Goal: Information Seeking & Learning: Learn about a topic

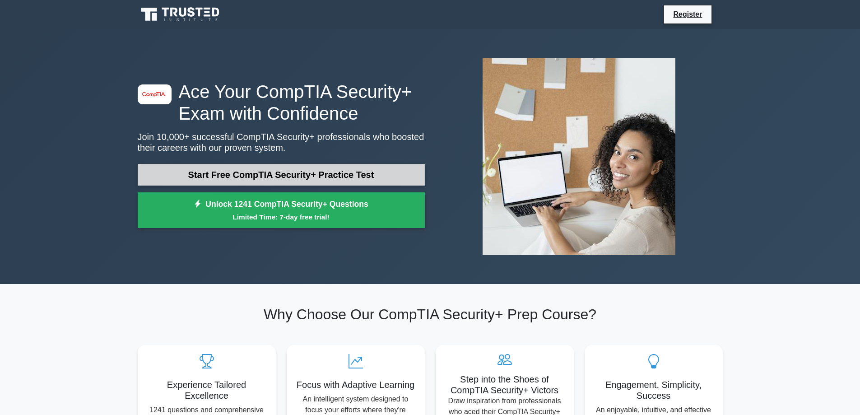
click at [209, 171] on link "Start Free CompTIA Security+ Practice Test" at bounding box center [281, 175] width 287 height 22
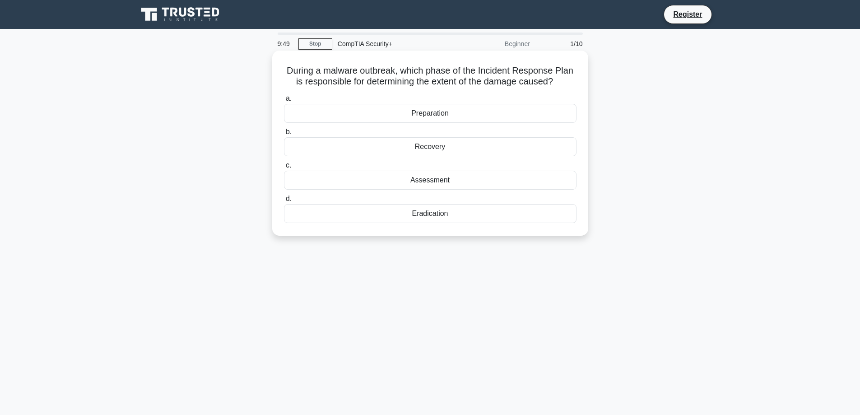
click at [423, 181] on div "Assessment" at bounding box center [430, 180] width 292 height 19
click at [284, 168] on input "c. Assessment" at bounding box center [284, 165] width 0 height 6
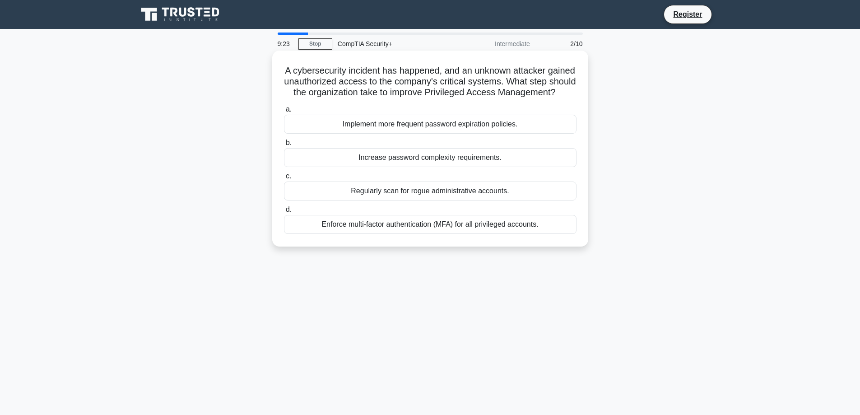
click at [465, 234] on div "Enforce multi-factor authentication (MFA) for all privileged accounts." at bounding box center [430, 224] width 292 height 19
click at [284, 213] on input "d. Enforce multi-factor authentication (MFA) for all privileged accounts." at bounding box center [284, 210] width 0 height 6
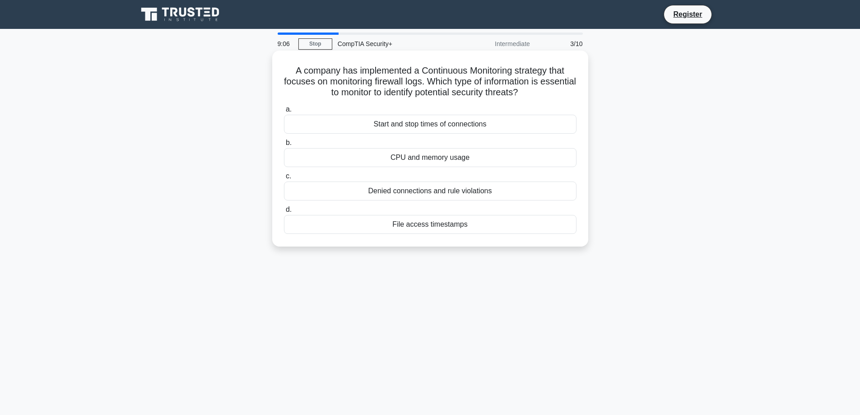
click at [435, 192] on div "Denied connections and rule violations" at bounding box center [430, 190] width 292 height 19
click at [284, 179] on input "c. Denied connections and rule violations" at bounding box center [284, 176] width 0 height 6
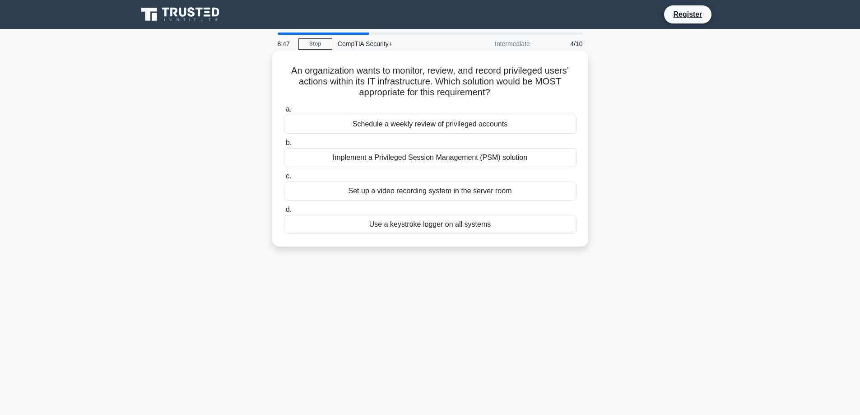
click at [436, 161] on div "Implement a Privileged Session Management (PSM) solution" at bounding box center [430, 157] width 292 height 19
click at [284, 146] on input "b. Implement a Privileged Session Management (PSM) solution" at bounding box center [284, 143] width 0 height 6
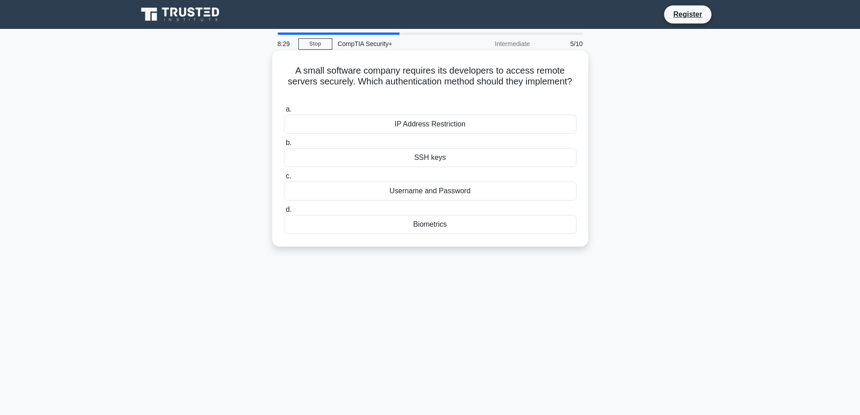
click at [433, 156] on div "SSH keys" at bounding box center [430, 157] width 292 height 19
click at [284, 146] on input "b. SSH keys" at bounding box center [284, 143] width 0 height 6
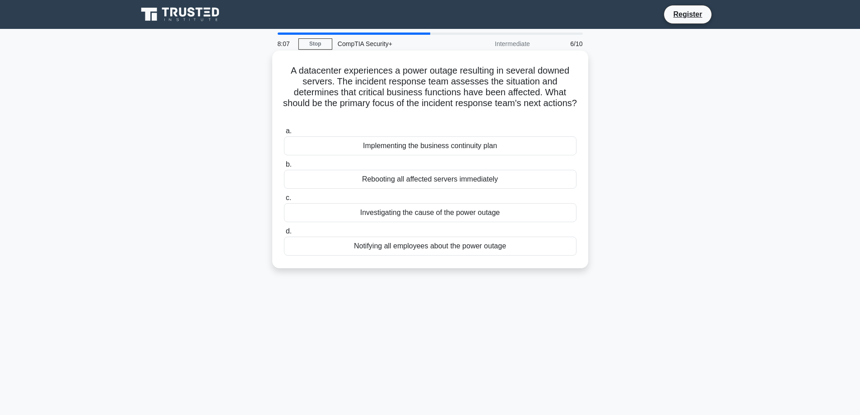
click at [431, 147] on div "Implementing the business continuity plan" at bounding box center [430, 145] width 292 height 19
click at [284, 134] on input "a. Implementing the business continuity plan" at bounding box center [284, 131] width 0 height 6
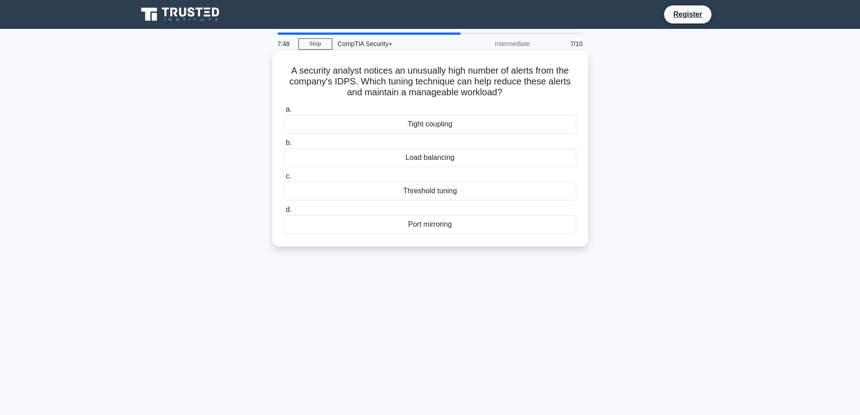
click at [428, 192] on div "Threshold tuning" at bounding box center [430, 190] width 292 height 19
click at [284, 179] on input "c. Threshold tuning" at bounding box center [284, 176] width 0 height 6
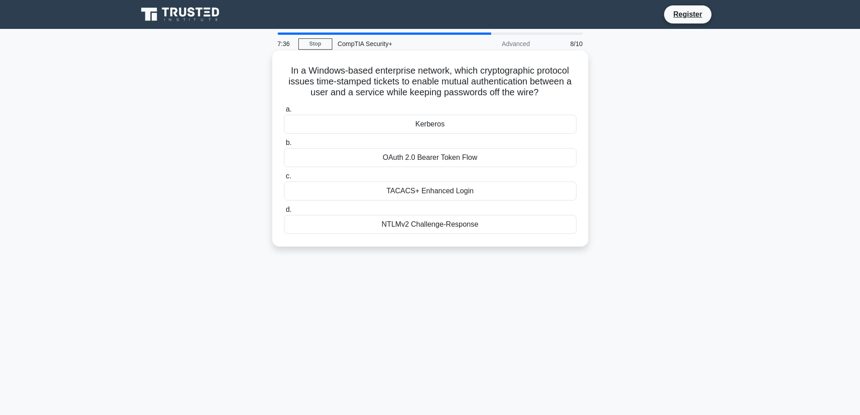
click at [397, 126] on div "Kerberos" at bounding box center [430, 124] width 292 height 19
click at [284, 112] on input "a. Kerberos" at bounding box center [284, 110] width 0 height 6
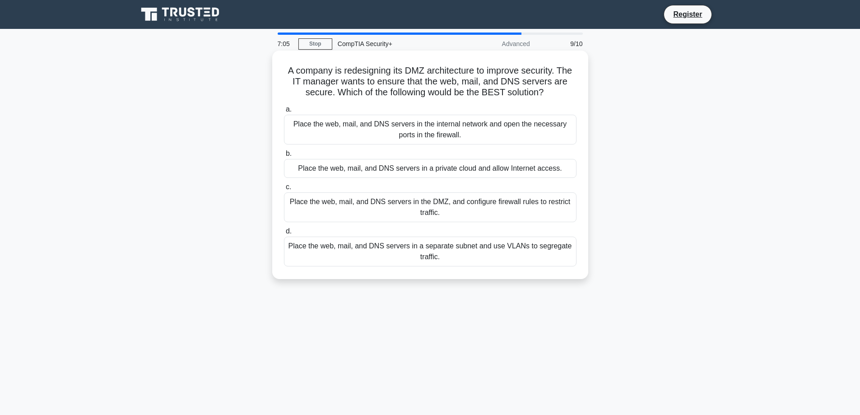
click at [495, 209] on div "Place the web, mail, and DNS servers in the DMZ, and configure firewall rules t…" at bounding box center [430, 207] width 292 height 30
click at [284, 190] on input "c. Place the web, mail, and DNS servers in the DMZ, and configure firewall rule…" at bounding box center [284, 187] width 0 height 6
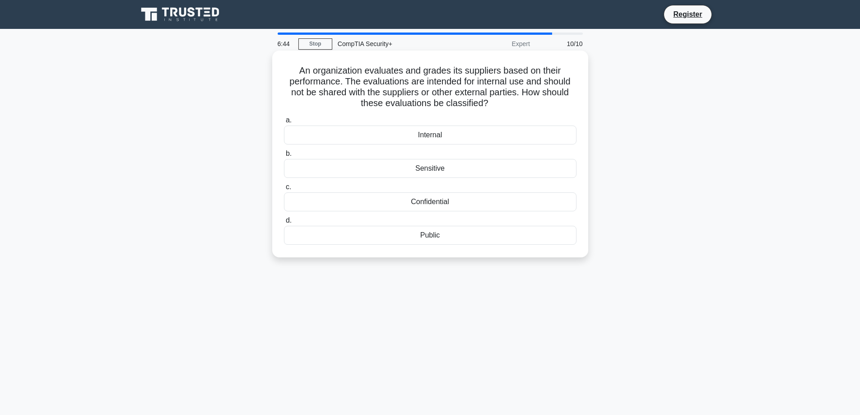
click at [448, 204] on div "Confidential" at bounding box center [430, 201] width 292 height 19
click at [284, 190] on input "c. Confidential" at bounding box center [284, 187] width 0 height 6
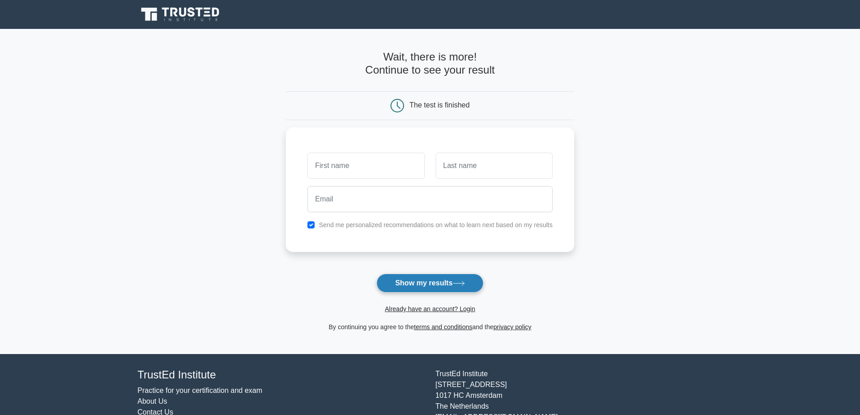
click at [459, 283] on icon at bounding box center [459, 283] width 12 height 5
type input "noone"
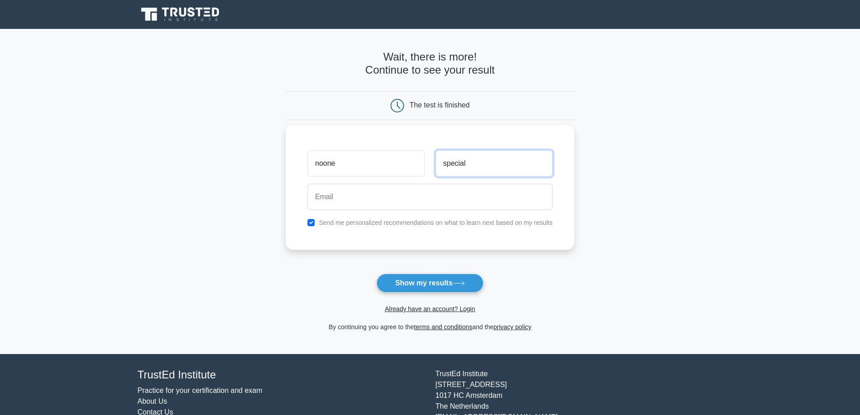
type input "special"
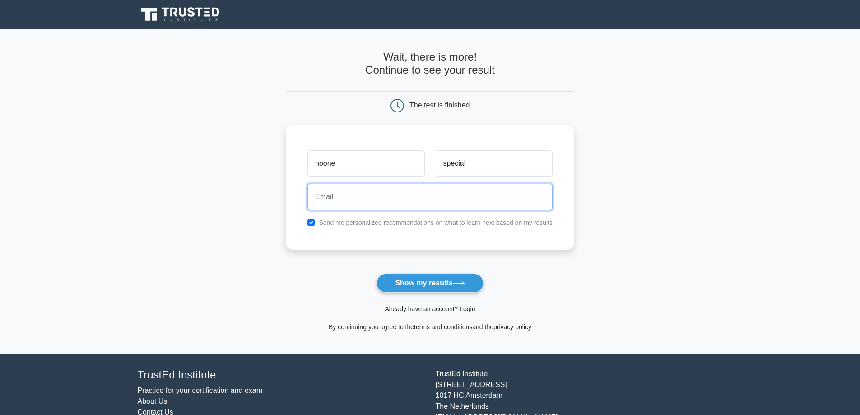
click at [375, 205] on input "email" at bounding box center [429, 197] width 245 height 26
type input "b"
type input "[EMAIL_ADDRESS][DOMAIN_NAME]"
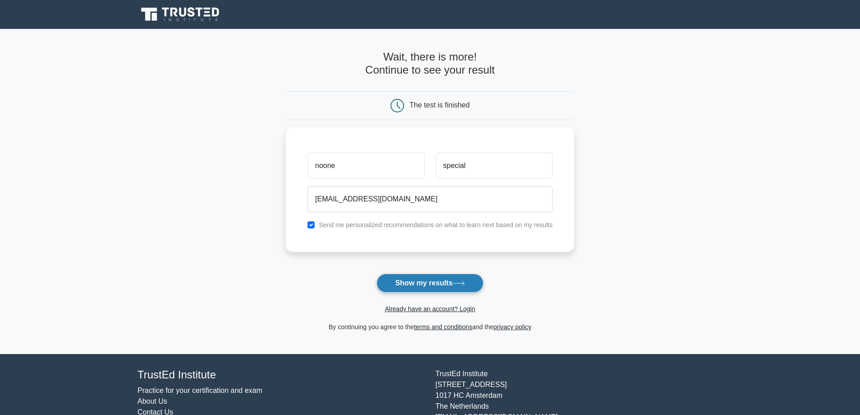
click at [412, 281] on button "Show my results" at bounding box center [429, 282] width 107 height 19
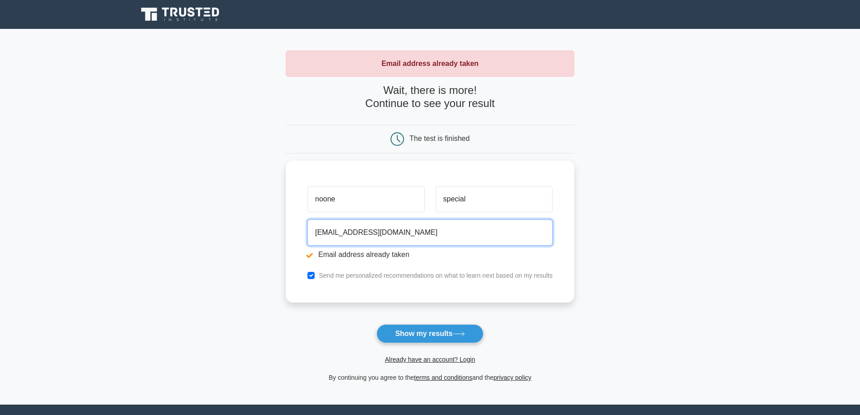
drag, startPoint x: 341, startPoint y: 234, endPoint x: 312, endPoint y: 247, distance: 31.3
click at [296, 237] on div "noone special nobody@gmail.com Email address already taken Send me personalized…" at bounding box center [430, 232] width 288 height 142
type input "papuajosiah@gmail.com"
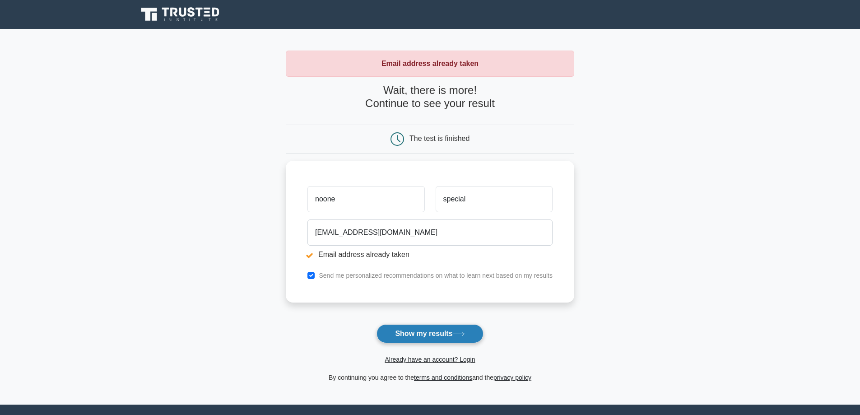
click at [458, 326] on button "Show my results" at bounding box center [429, 333] width 107 height 19
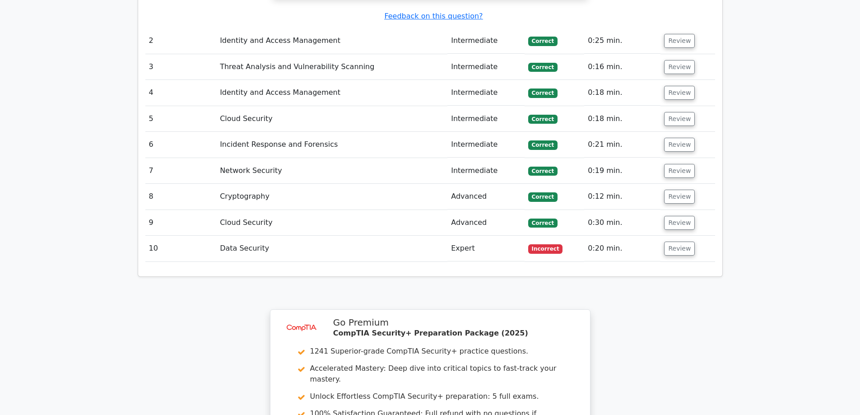
scroll to position [1038, 0]
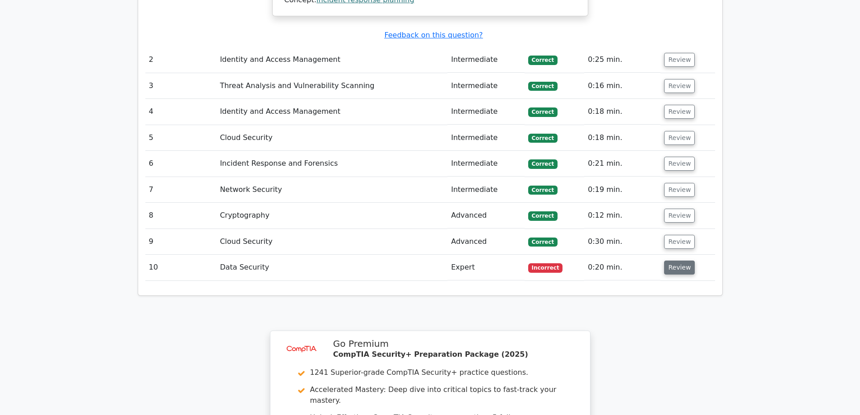
click at [680, 260] on button "Review" at bounding box center [679, 267] width 31 height 14
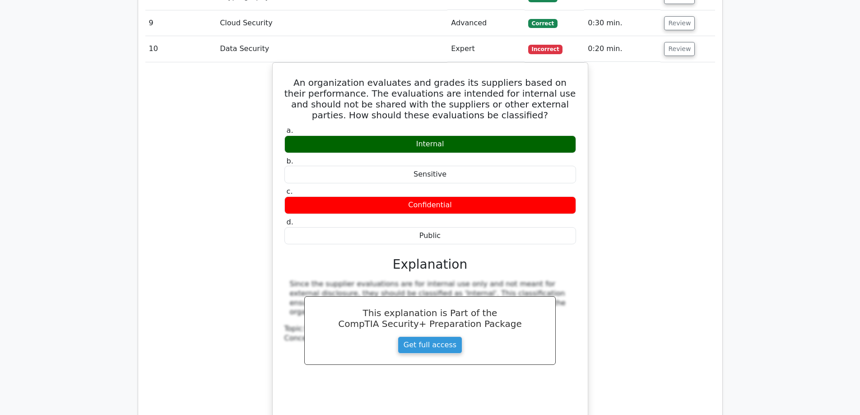
scroll to position [1264, 0]
